Goal: Information Seeking & Learning: Compare options

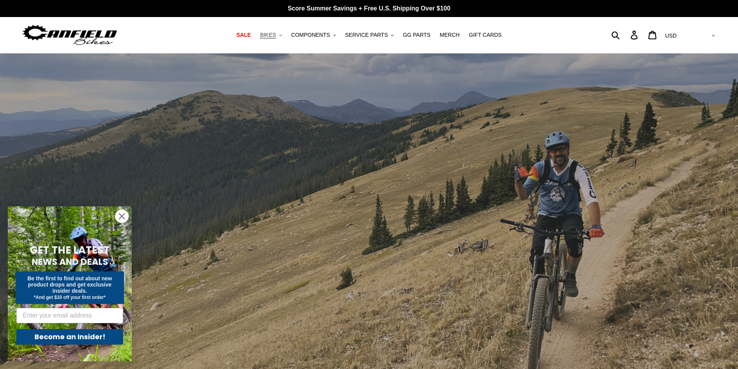
click at [286, 36] on button "BIKES .cls-1{fill:#231f20}" at bounding box center [270, 35] width 29 height 10
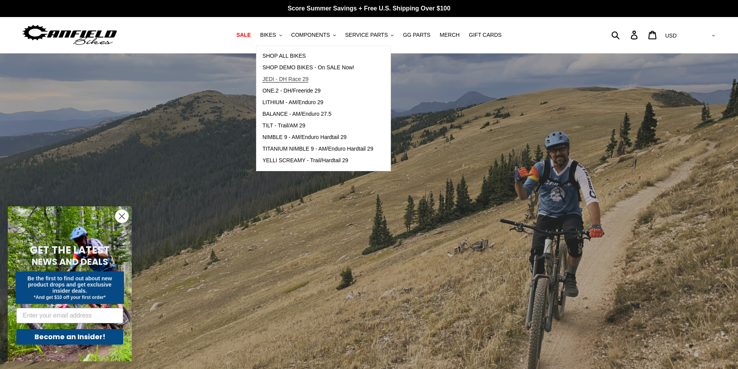
click at [289, 77] on span "JEDI - DH Race 29" at bounding box center [285, 79] width 46 height 7
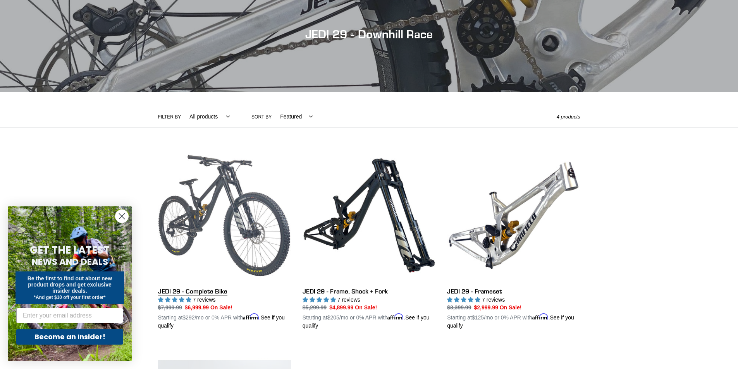
click at [177, 200] on link "JEDI 29 - Complete Bike" at bounding box center [224, 239] width 133 height 181
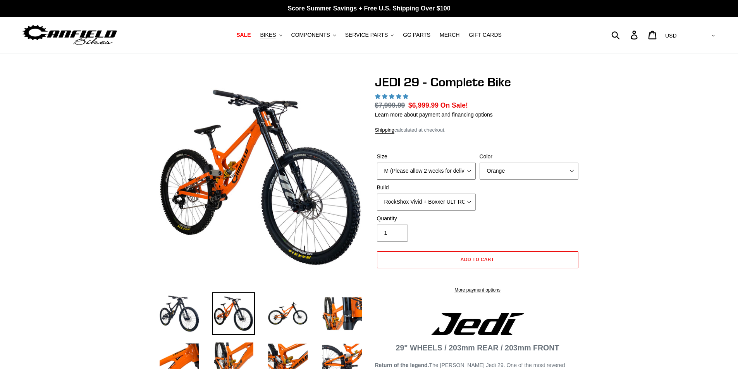
drag, startPoint x: 0, startPoint y: 0, endPoint x: 437, endPoint y: 169, distance: 468.2
click at [437, 169] on select "M (Please allow 2 weeks for delivery) L (Please allow 2 weeks for delivery) XL …" at bounding box center [426, 171] width 99 height 17
select select "highest-rating"
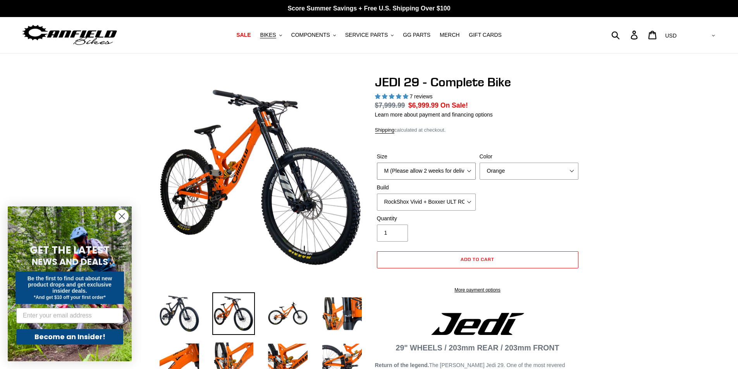
click at [377, 172] on select "M (Please allow 2 weeks for delivery) L (Please allow 2 weeks for delivery) XL …" at bounding box center [426, 171] width 99 height 17
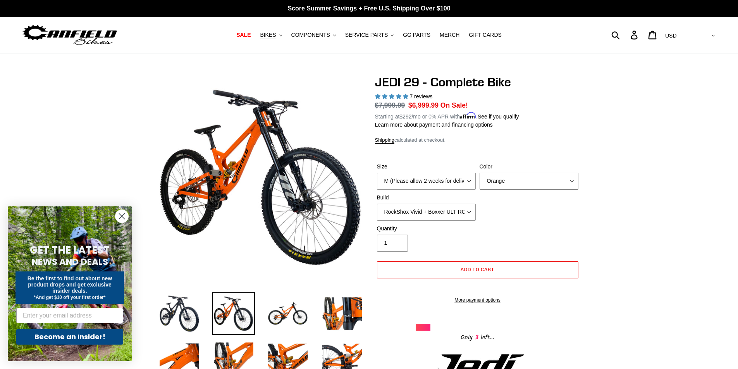
click at [526, 181] on select "Orange Stealth Black Raw" at bounding box center [529, 181] width 99 height 17
click at [480, 173] on select "Orange Stealth Black Raw" at bounding box center [529, 181] width 99 height 17
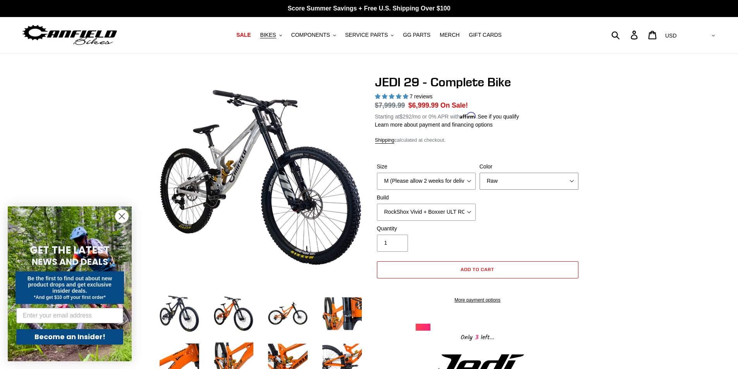
click at [520, 182] on select "Orange Stealth Black Raw" at bounding box center [529, 181] width 99 height 17
select select "Stealth Black"
click at [480, 173] on select "Orange Stealth Black Raw" at bounding box center [529, 181] width 99 height 17
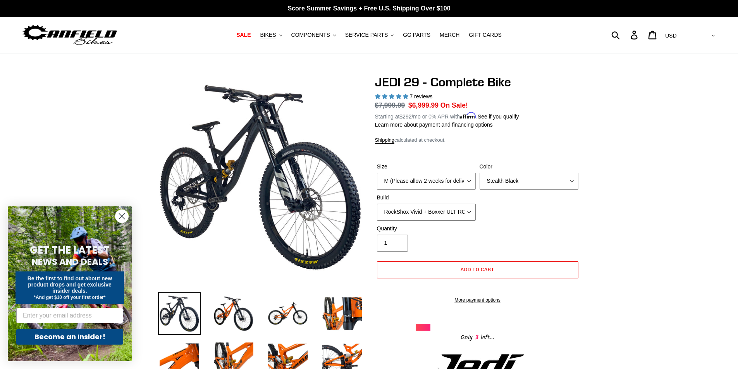
click at [448, 211] on select "RockShox Vivid + Boxxer ULT RC2 C3 200 + SRAM XO RockShox Vivid + Boxxer ULT RC…" at bounding box center [426, 212] width 99 height 17
select select "RockShox Vivid + Boxxer ULT RC2 C3 200 + Shimano"
click at [377, 204] on select "RockShox Vivid + Boxxer ULT RC2 C3 200 + SRAM XO RockShox Vivid + Boxxer ULT RC…" at bounding box center [426, 212] width 99 height 17
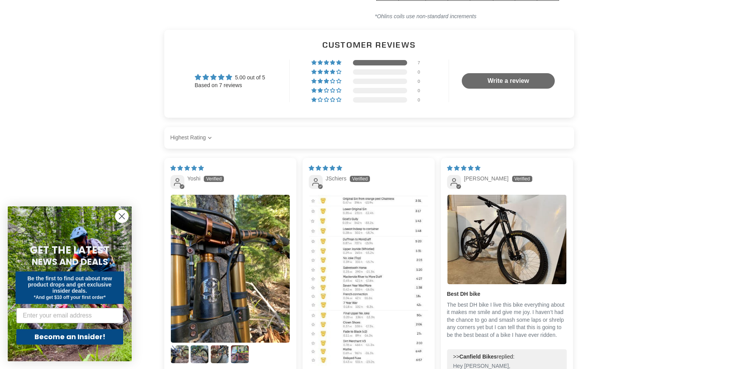
scroll to position [1821, 0]
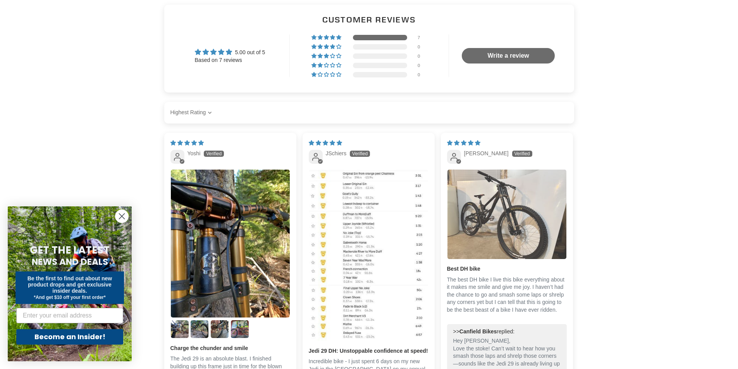
click at [516, 209] on img "Link to user picture 1" at bounding box center [507, 214] width 119 height 89
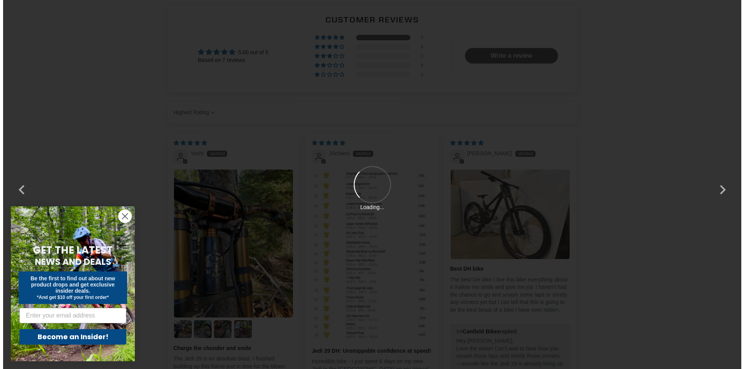
scroll to position [0, 0]
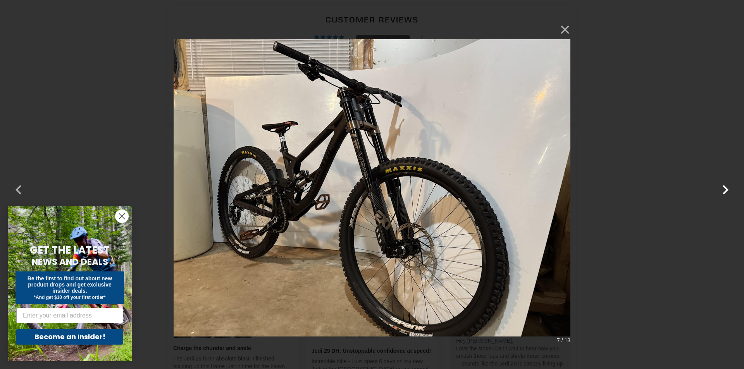
click at [725, 190] on button "button" at bounding box center [725, 185] width 19 height 19
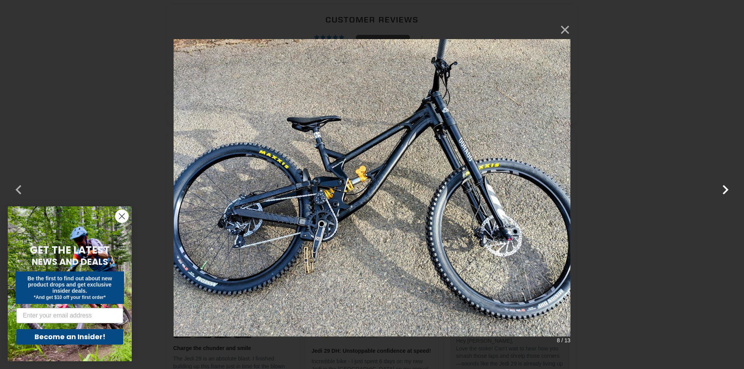
click at [725, 190] on button "button" at bounding box center [725, 185] width 19 height 19
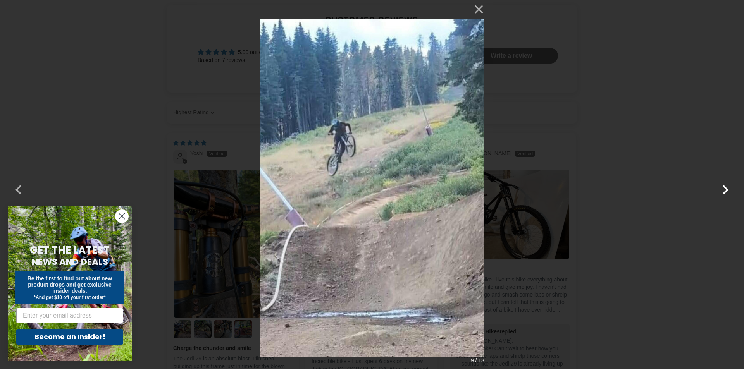
click at [725, 190] on button "button" at bounding box center [725, 185] width 19 height 19
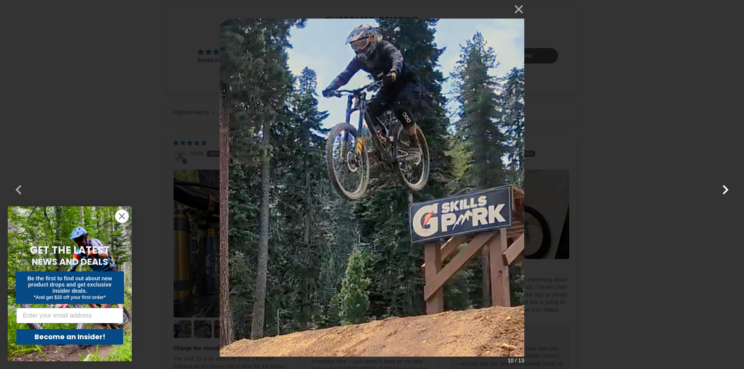
click at [725, 190] on button "button" at bounding box center [725, 185] width 19 height 19
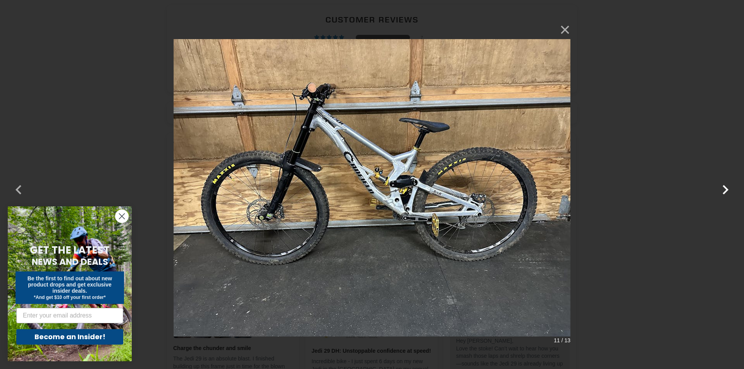
click at [725, 190] on button "button" at bounding box center [725, 185] width 19 height 19
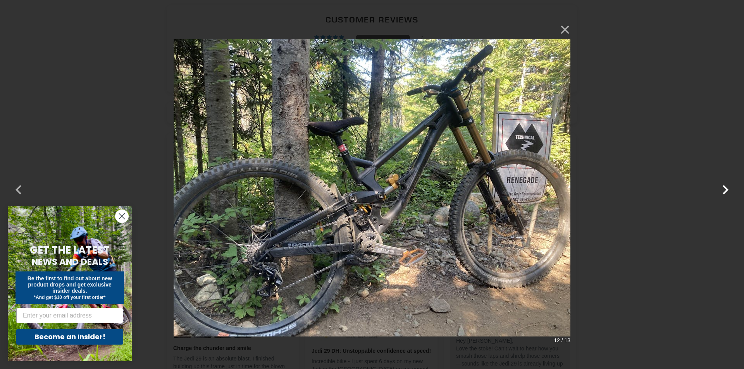
click at [725, 190] on button "button" at bounding box center [725, 185] width 19 height 19
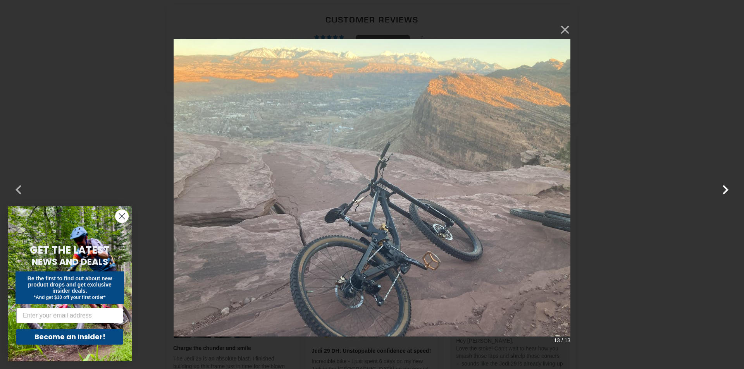
click at [725, 190] on button "button" at bounding box center [725, 185] width 19 height 19
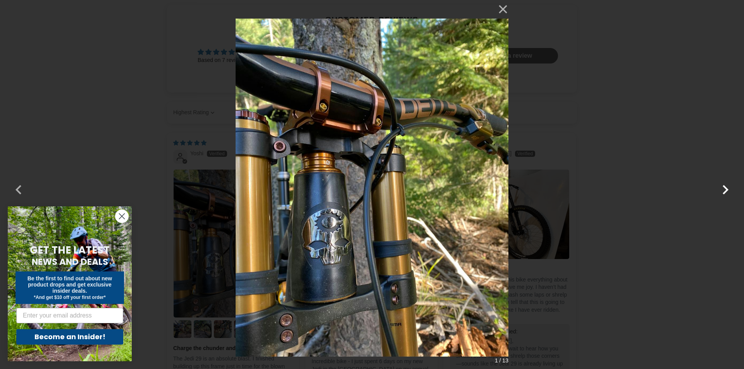
click at [725, 190] on button "button" at bounding box center [725, 185] width 19 height 19
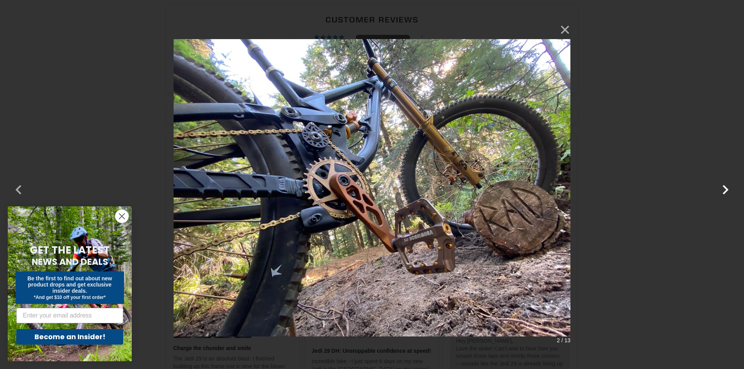
click at [725, 190] on button "button" at bounding box center [725, 185] width 19 height 19
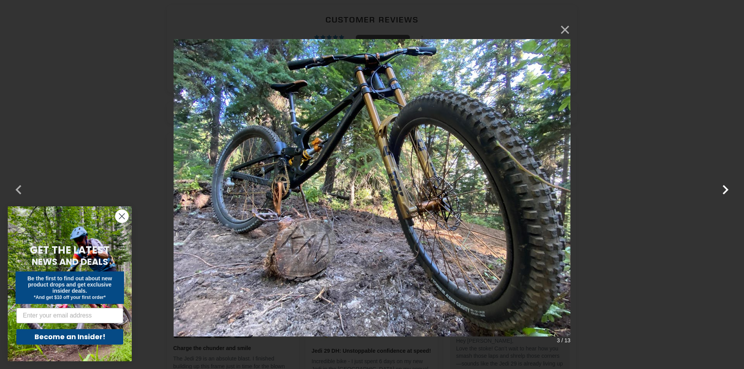
click at [725, 190] on button "button" at bounding box center [725, 185] width 19 height 19
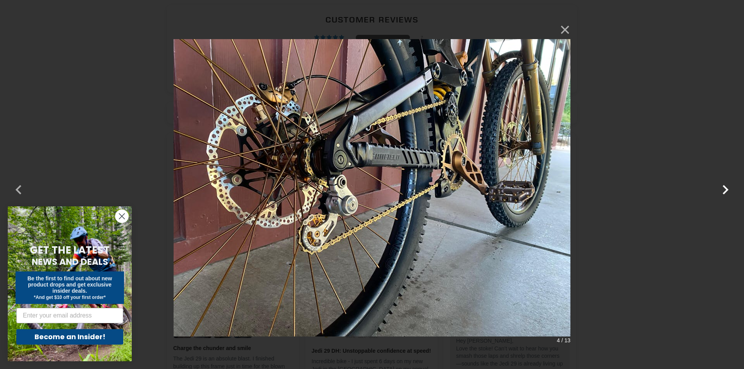
click at [729, 191] on button "button" at bounding box center [725, 185] width 19 height 19
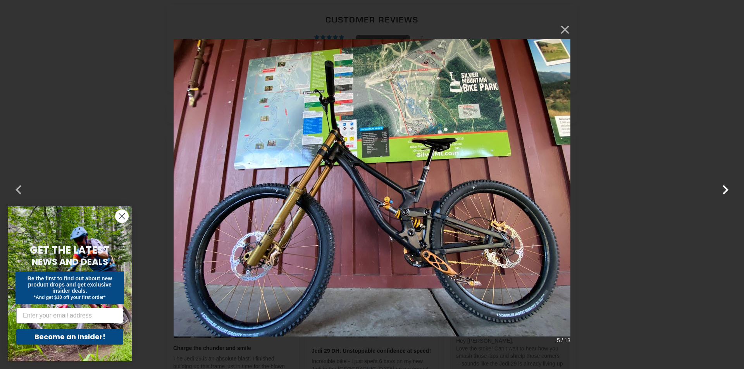
click at [729, 191] on button "button" at bounding box center [725, 185] width 19 height 19
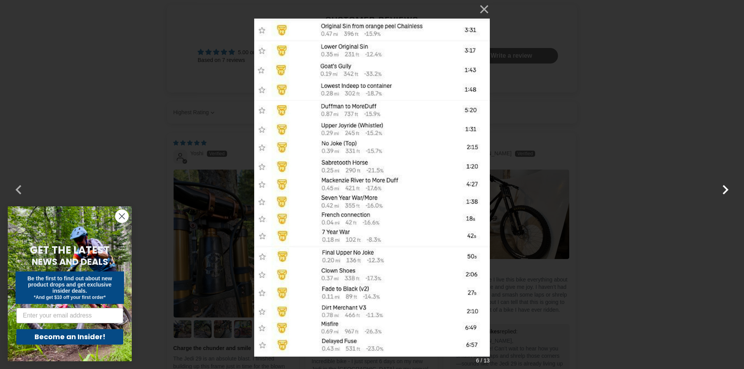
click at [729, 191] on button "button" at bounding box center [725, 185] width 19 height 19
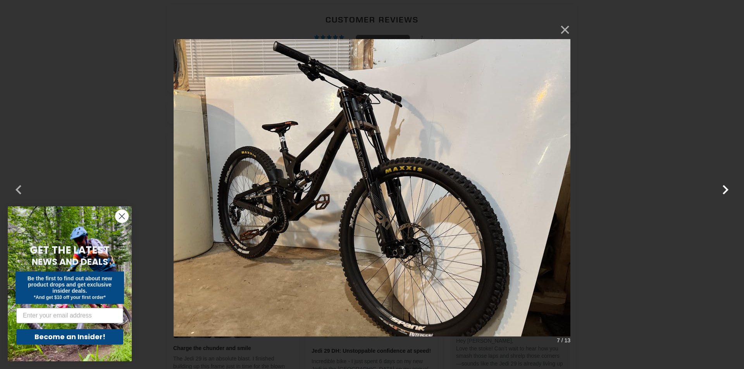
click at [729, 191] on button "button" at bounding box center [725, 185] width 19 height 19
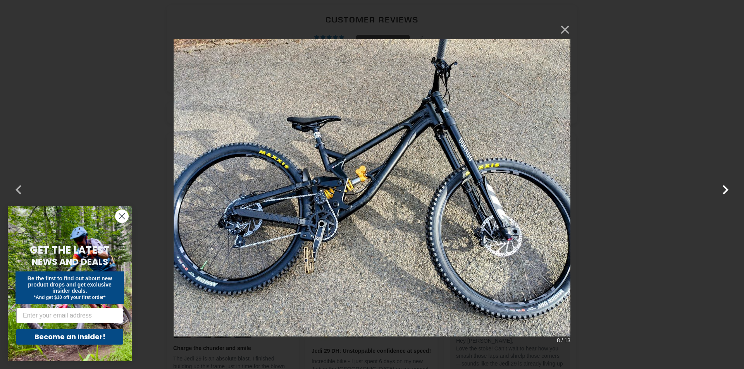
click at [729, 191] on button "button" at bounding box center [725, 185] width 19 height 19
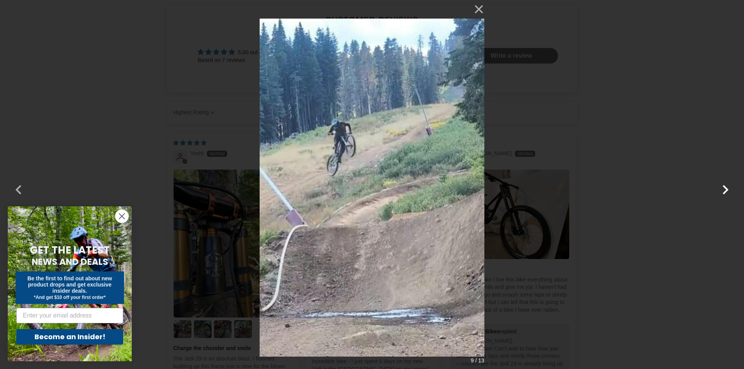
click at [729, 191] on button "button" at bounding box center [725, 185] width 19 height 19
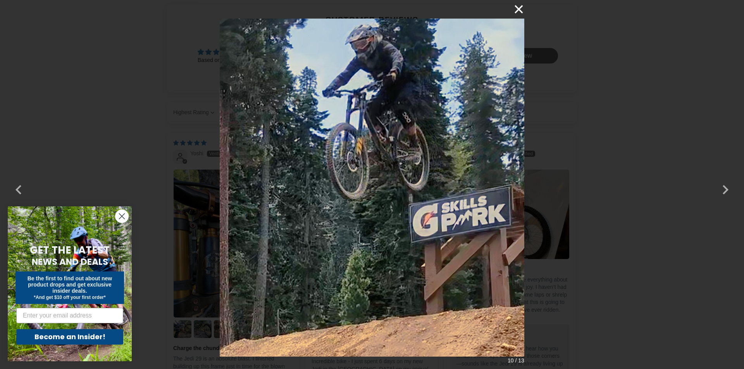
click at [517, 12] on button "×" at bounding box center [515, 9] width 19 height 19
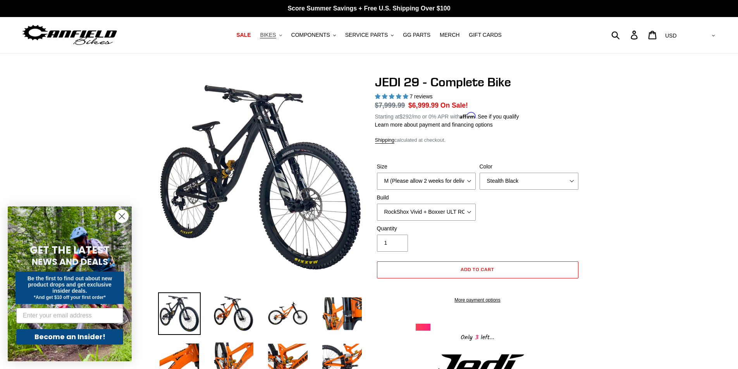
click at [282, 34] on icon ".cls-1{fill:#231f20}" at bounding box center [280, 35] width 3 height 3
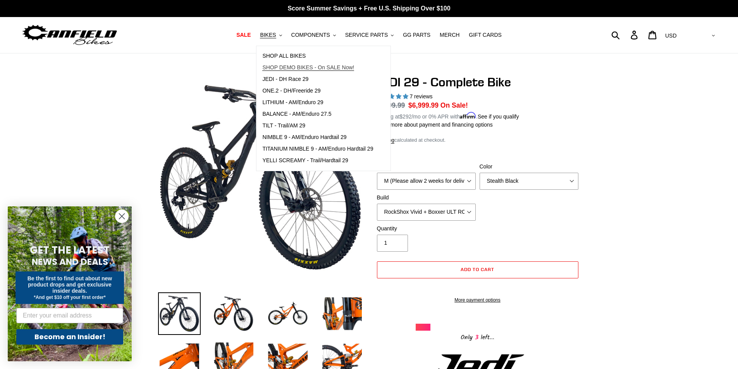
click at [293, 65] on span "SHOP DEMO BIKES - On SALE Now!" at bounding box center [308, 67] width 92 height 7
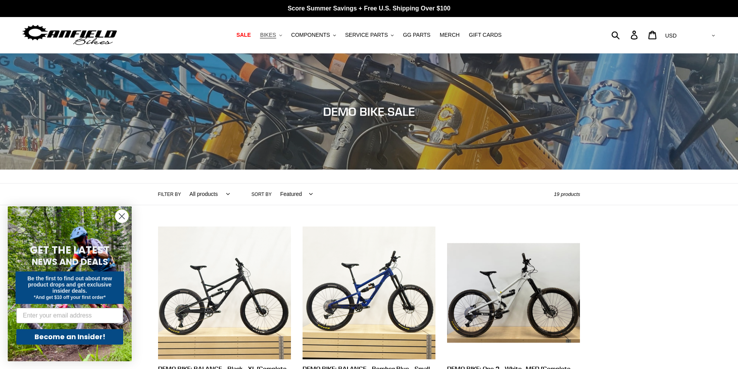
click at [286, 35] on button "BIKES .cls-1{fill:#231f20}" at bounding box center [270, 35] width 29 height 10
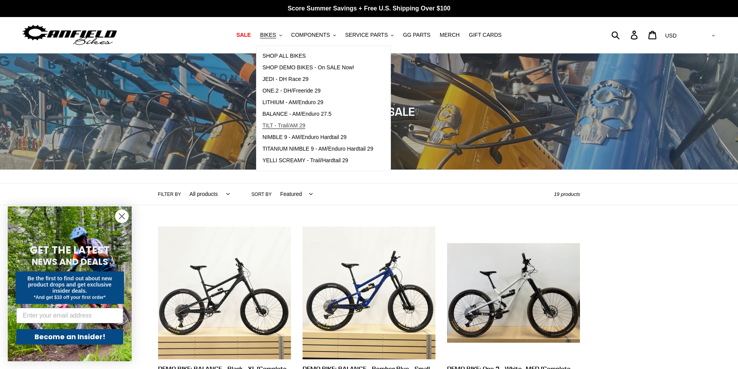
click at [286, 123] on span "TILT - Trail/AM 29" at bounding box center [283, 125] width 43 height 7
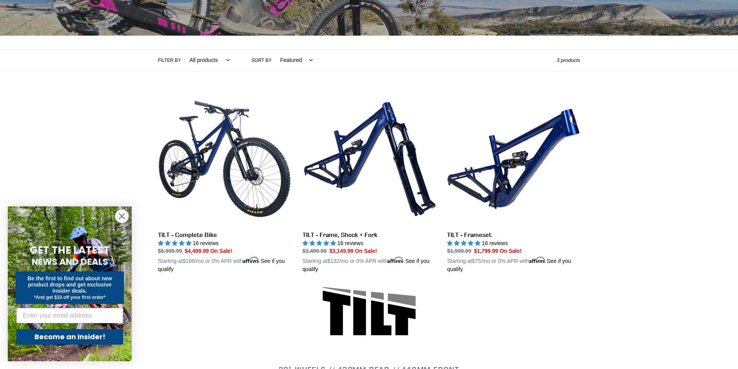
scroll to position [155, 0]
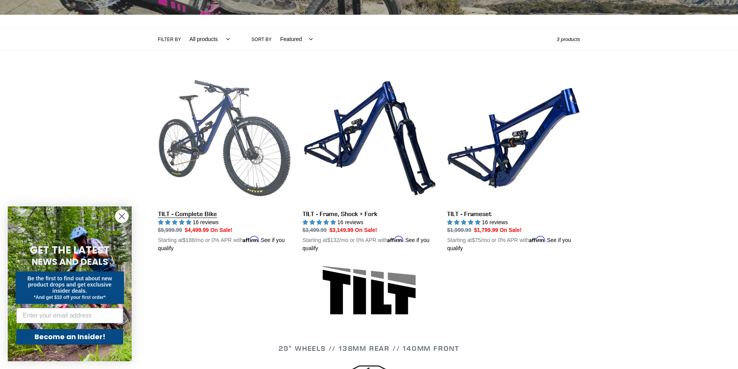
click at [200, 140] on link "TILT - Complete Bike" at bounding box center [224, 162] width 133 height 181
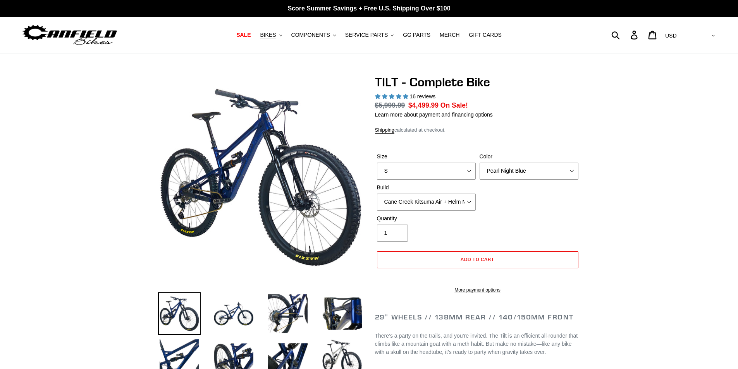
select select "highest-rating"
click at [430, 179] on select "S M L" at bounding box center [426, 171] width 99 height 17
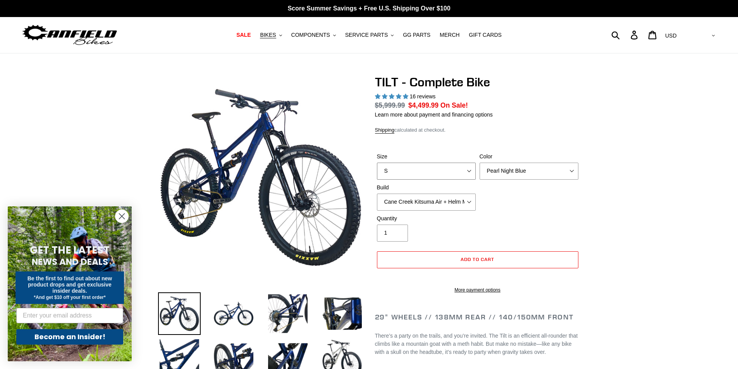
select select "M"
click at [377, 172] on select "S M L" at bounding box center [426, 171] width 99 height 17
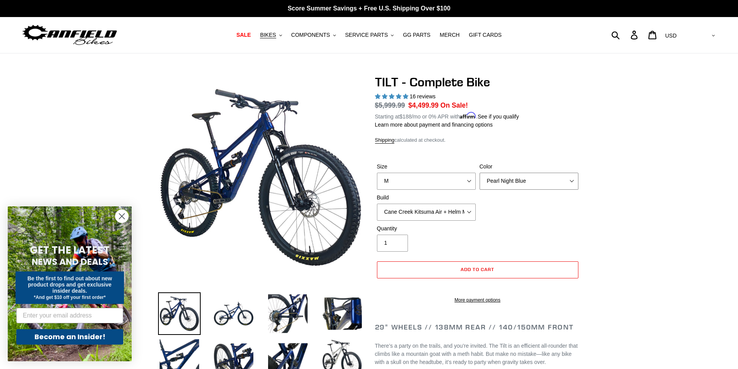
click at [533, 181] on select "Pearl Night Blue Stealth Silver Raw" at bounding box center [529, 181] width 99 height 17
click at [480, 173] on select "Pearl Night Blue Stealth Silver Raw" at bounding box center [529, 181] width 99 height 17
click at [527, 184] on select "Pearl Night Blue Stealth Silver Raw" at bounding box center [529, 181] width 99 height 17
click at [480, 173] on select "Pearl Night Blue Stealth Silver Raw" at bounding box center [529, 181] width 99 height 17
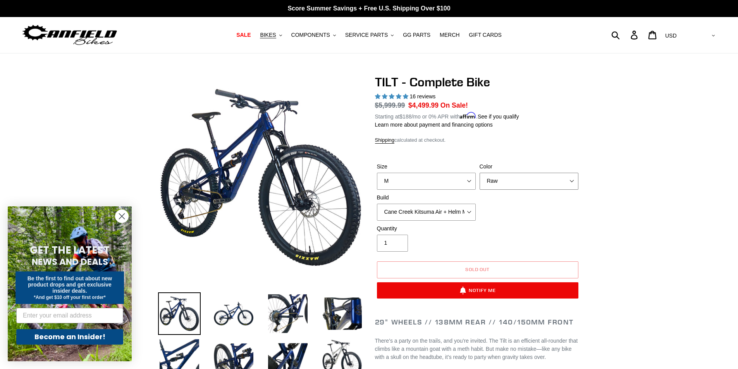
click at [522, 181] on select "Pearl Night Blue Stealth Silver Raw" at bounding box center [529, 181] width 99 height 17
select select "Stealth Silver"
click at [480, 173] on select "Pearl Night Blue Stealth Silver Raw" at bounding box center [529, 181] width 99 height 17
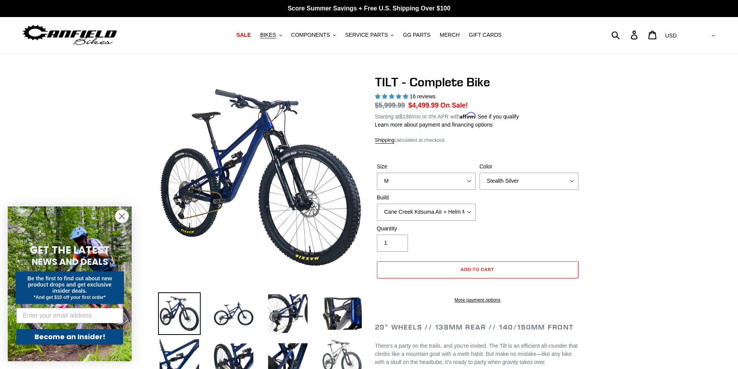
click at [333, 352] on img at bounding box center [342, 358] width 43 height 43
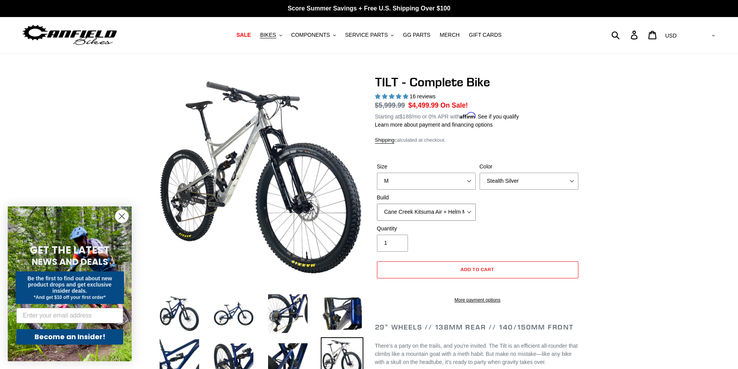
click at [437, 213] on select "Cane Creek Kitsuma Air + Helm MKII 140 + SRAM GX Cane Creek Kitsuma Air + Helm …" at bounding box center [426, 212] width 99 height 17
select select "Cane Creek Kitsuma Air + Helm MKII 140 + Shimano XT"
click at [377, 204] on select "Cane Creek Kitsuma Air + Helm MKII 140 + SRAM GX Cane Creek Kitsuma Air + Helm …" at bounding box center [426, 212] width 99 height 17
click at [282, 36] on icon "button" at bounding box center [280, 35] width 3 height 2
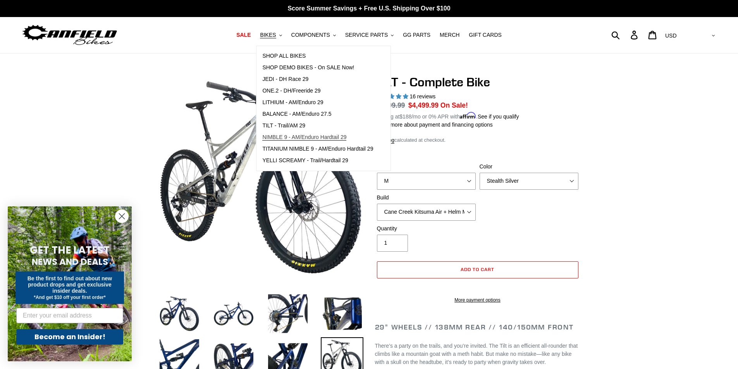
click at [317, 138] on span "NIMBLE 9 - AM/Enduro Hardtail 29" at bounding box center [304, 137] width 84 height 7
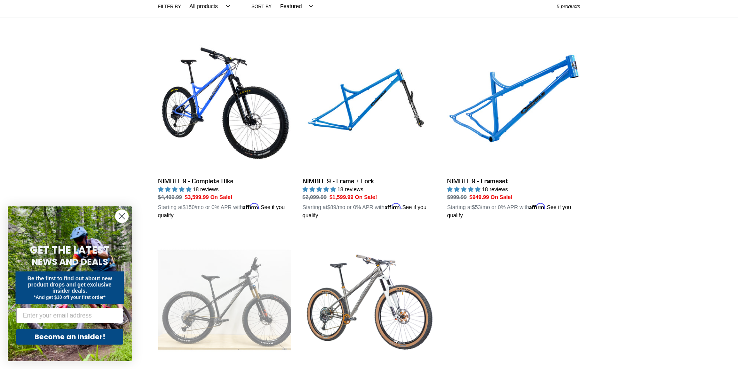
scroll to position [194, 0]
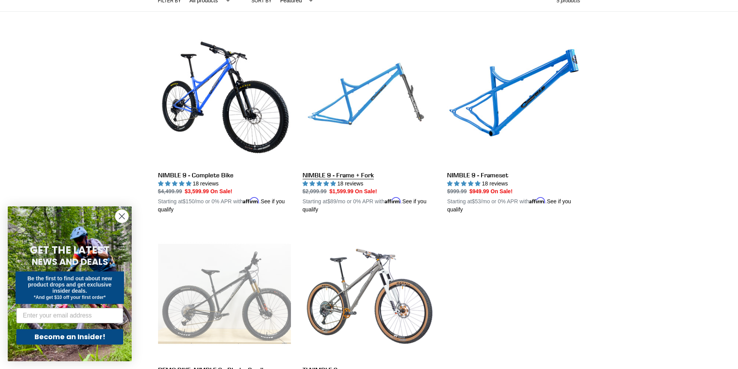
click at [349, 96] on link "NIMBLE 9 - Frame + Fork" at bounding box center [369, 123] width 133 height 181
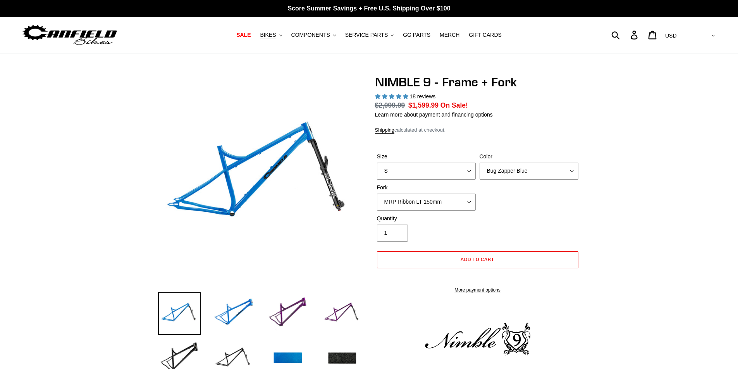
select select "highest-rating"
click at [439, 171] on select "S M L XL" at bounding box center [426, 171] width 99 height 17
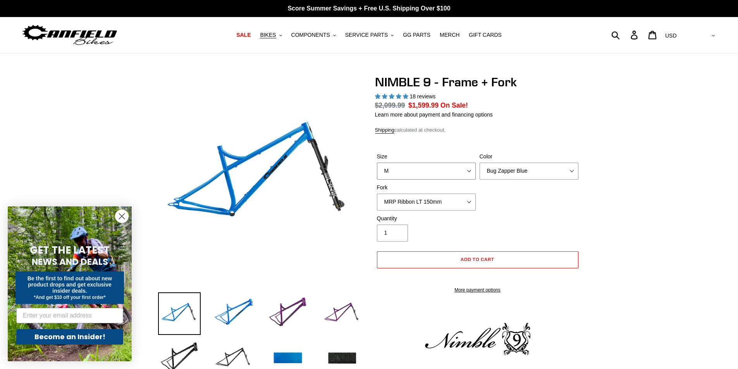
click at [377, 172] on select "S M L XL" at bounding box center [426, 171] width 99 height 17
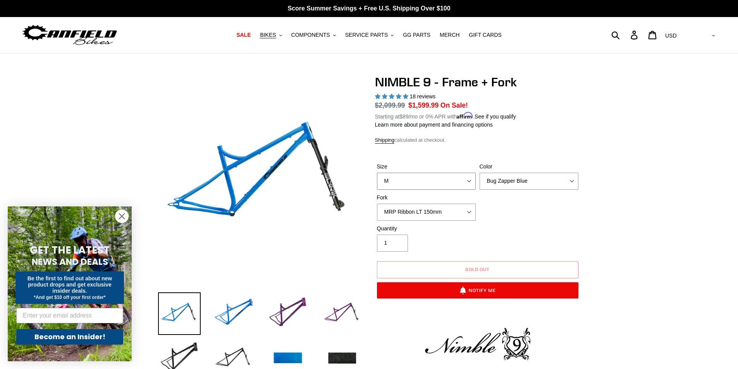
click at [464, 173] on select "S M L XL" at bounding box center [426, 181] width 99 height 17
select select "L"
click at [377, 173] on select "S M L XL" at bounding box center [426, 181] width 99 height 17
click at [461, 209] on select "MRP Ribbon LT 150mm Fox 36 Factory Grip X 150mm (Special Order) RockShox Lyrik …" at bounding box center [426, 212] width 99 height 17
click at [377, 204] on select "MRP Ribbon LT 150mm Fox 36 Factory Grip X 150mm (Special Order) RockShox Lyrik …" at bounding box center [426, 212] width 99 height 17
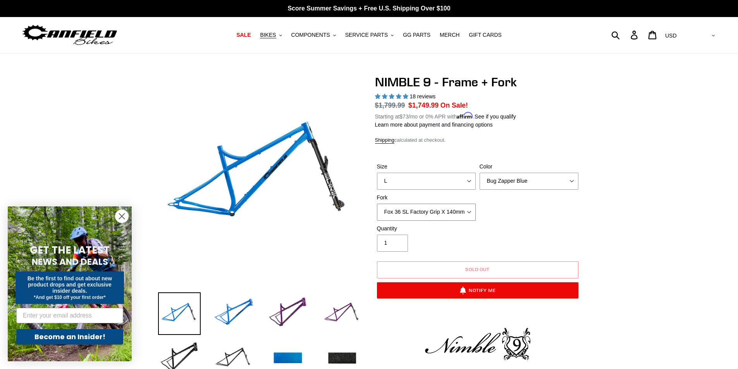
click at [431, 215] on select "MRP Ribbon LT 150mm Fox 36 Factory Grip X 150mm (Special Order) RockShox Lyrik …" at bounding box center [426, 212] width 99 height 17
select select "MRP Ribbon LT 150mm"
click at [377, 204] on select "MRP Ribbon LT 150mm Fox 36 Factory Grip X 150mm (Special Order) RockShox Lyrik …" at bounding box center [426, 212] width 99 height 17
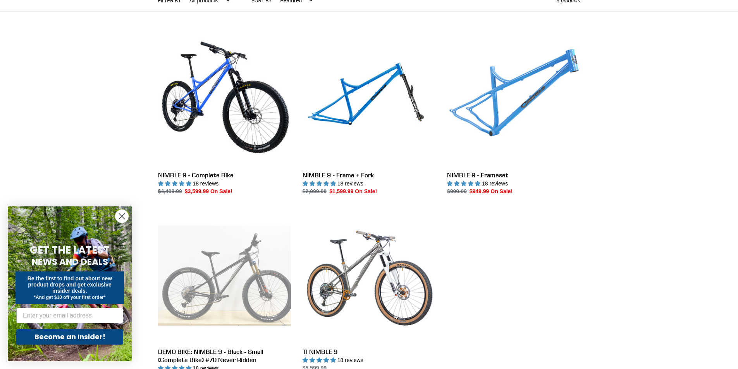
click at [499, 127] on link "NIMBLE 9 - Frameset" at bounding box center [513, 114] width 133 height 163
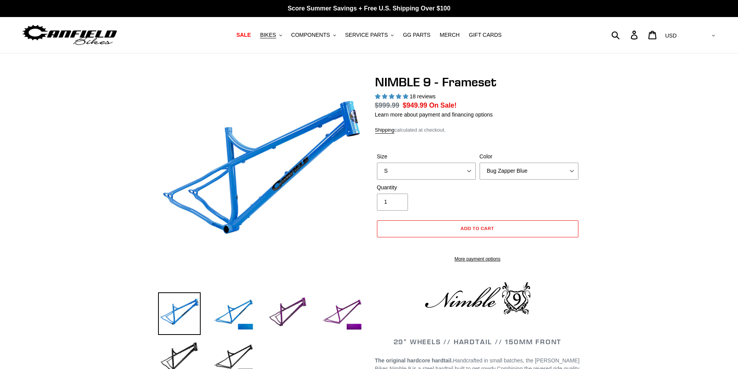
select select "highest-rating"
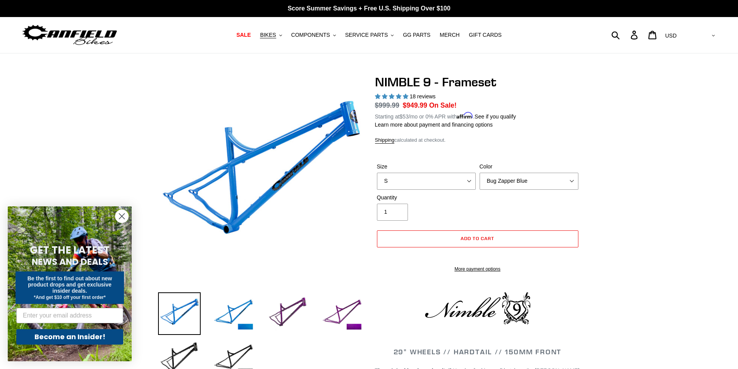
select select "M"
click at [377, 173] on select "S M L XL" at bounding box center [426, 181] width 99 height 17
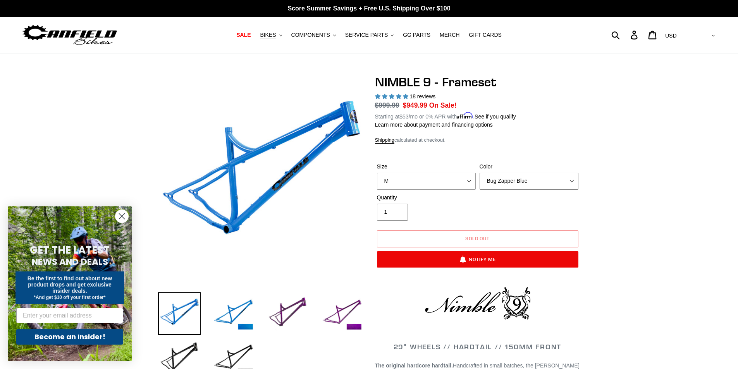
click at [530, 181] on select "Bug Zapper Blue Purple Haze -Sold Out Galaxy Black" at bounding box center [529, 181] width 99 height 17
click at [480, 173] on select "Bug Zapper Blue Purple Haze -Sold Out Galaxy Black" at bounding box center [529, 181] width 99 height 17
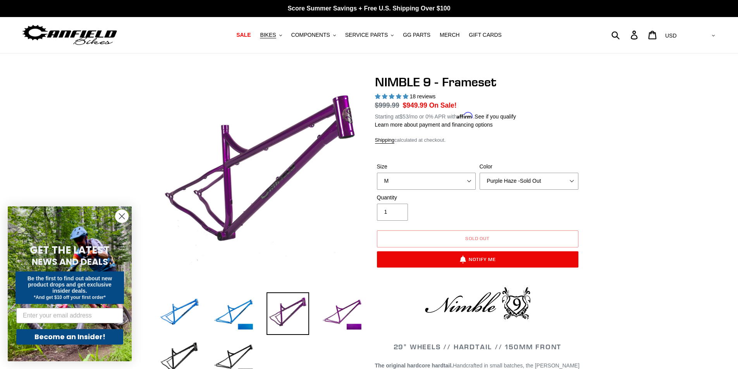
click at [510, 207] on div "Quantity 1" at bounding box center [477, 209] width 205 height 31
click at [509, 180] on select "Bug Zapper Blue Purple Haze -Sold Out Galaxy Black" at bounding box center [529, 181] width 99 height 17
select select "Galaxy Black"
click at [480, 173] on select "Bug Zapper Blue Purple Haze -Sold Out Galaxy Black" at bounding box center [529, 181] width 99 height 17
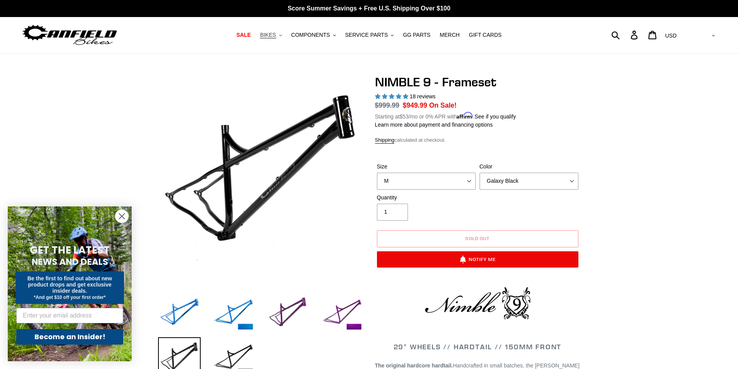
click at [276, 33] on span "BIKES" at bounding box center [268, 35] width 16 height 7
